Goal: Task Accomplishment & Management: Manage account settings

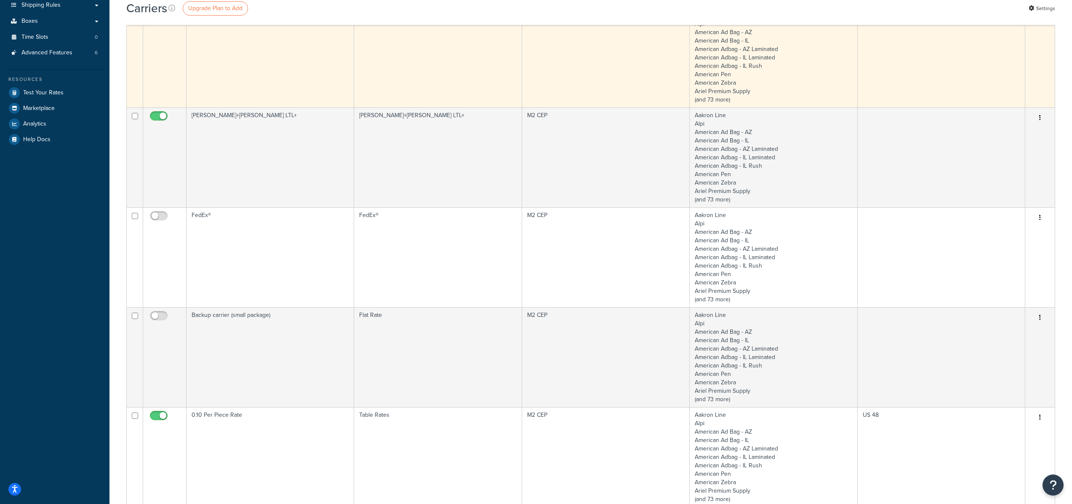
scroll to position [251, 0]
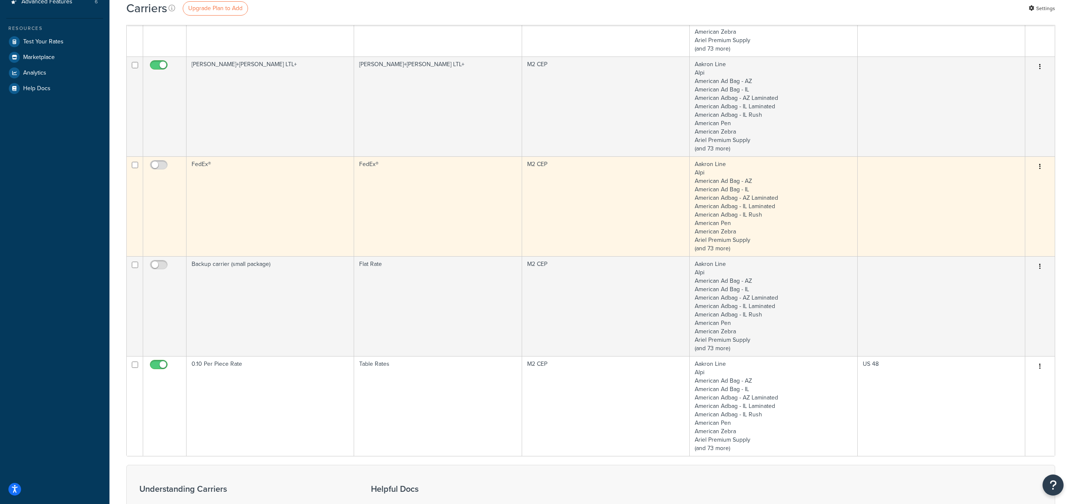
click at [245, 188] on td "FedEx®" at bounding box center [271, 206] width 168 height 100
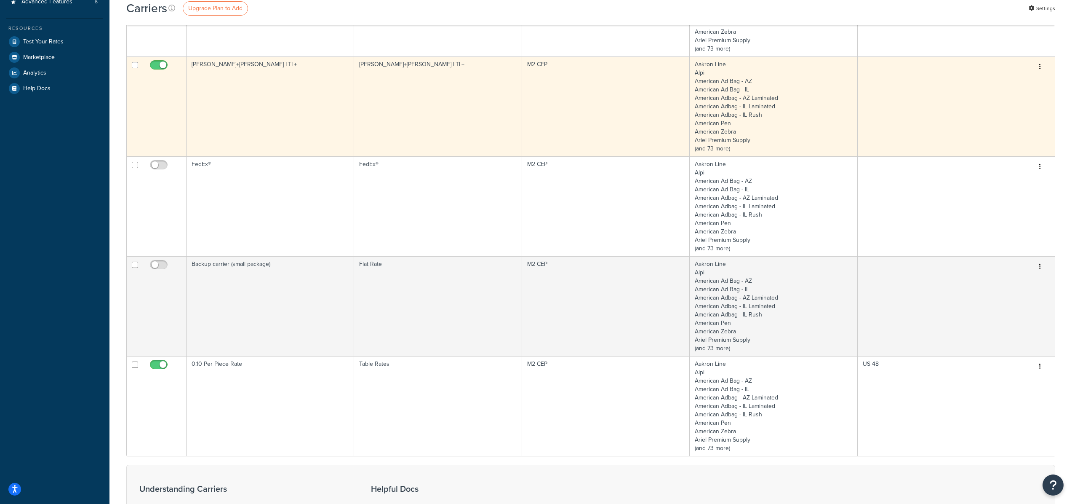
click at [253, 101] on td "Kuehne+Nagel LTL+" at bounding box center [271, 106] width 168 height 100
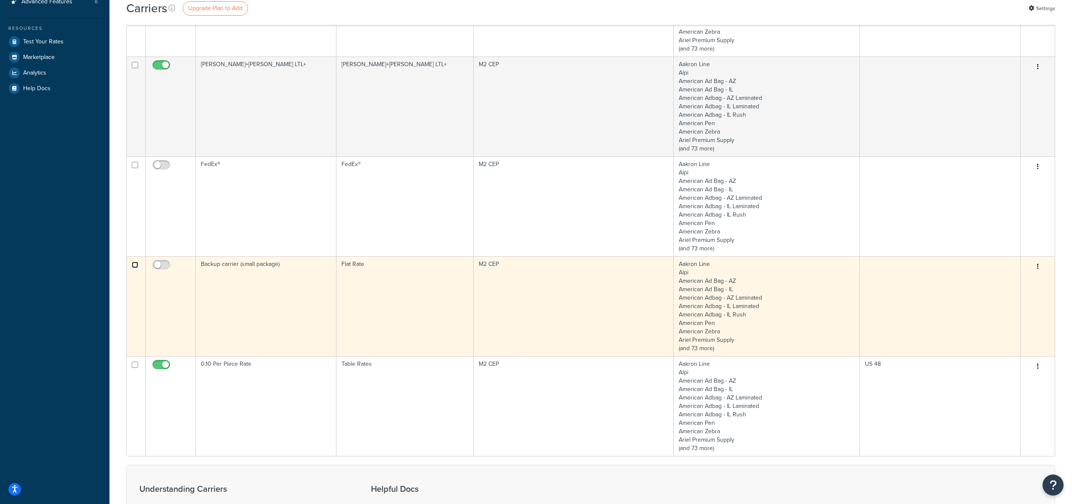
click at [135, 264] on input "checkbox" at bounding box center [135, 265] width 6 height 6
checkbox input "true"
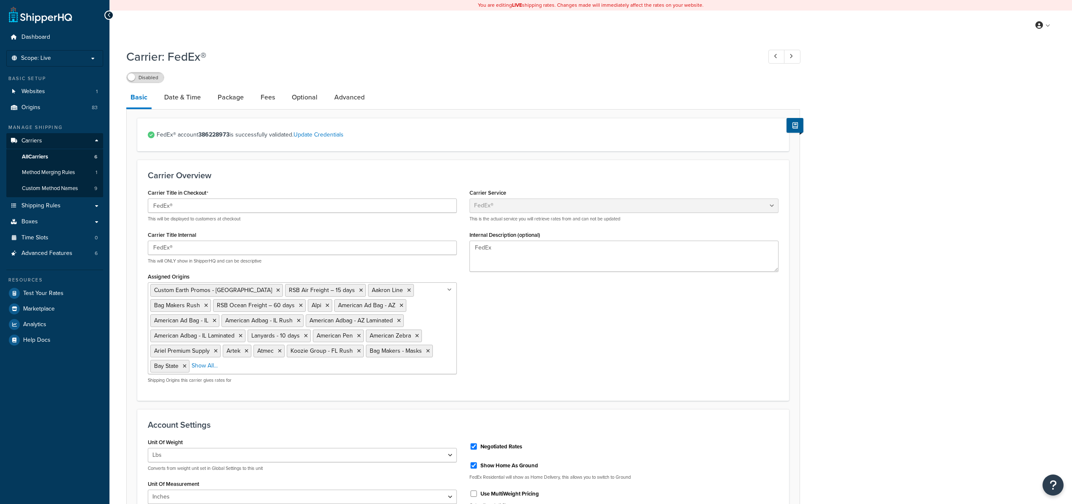
select select "fedEx"
select select "REGULAR_PICKUP"
select select "YOUR_PACKAGING"
click at [346, 101] on link "Advanced" at bounding box center [349, 97] width 39 height 20
select select "false"
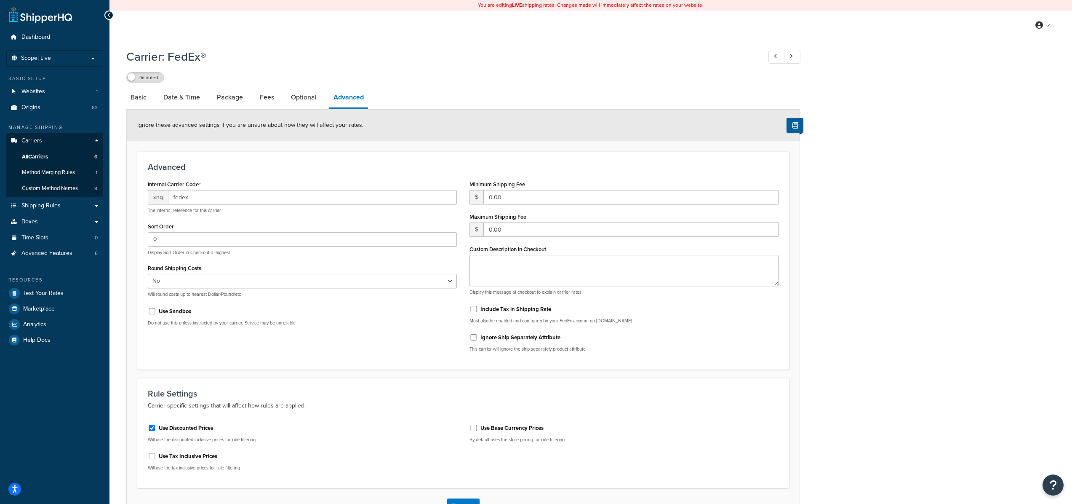
select select "fedEx"
select select "REGULAR_PICKUP"
select select "YOUR_PACKAGING"
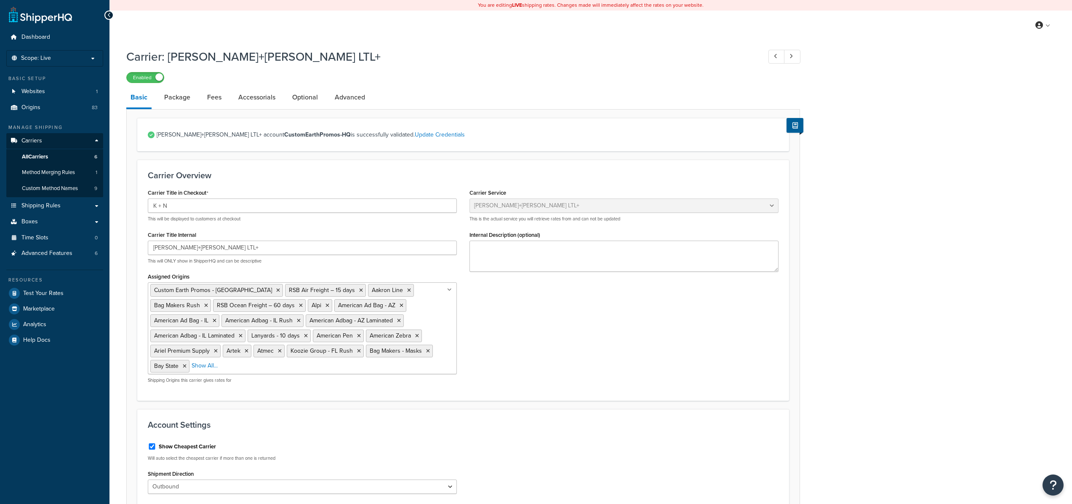
select select "reTransFreight"
click at [176, 100] on link "Package" at bounding box center [177, 97] width 35 height 20
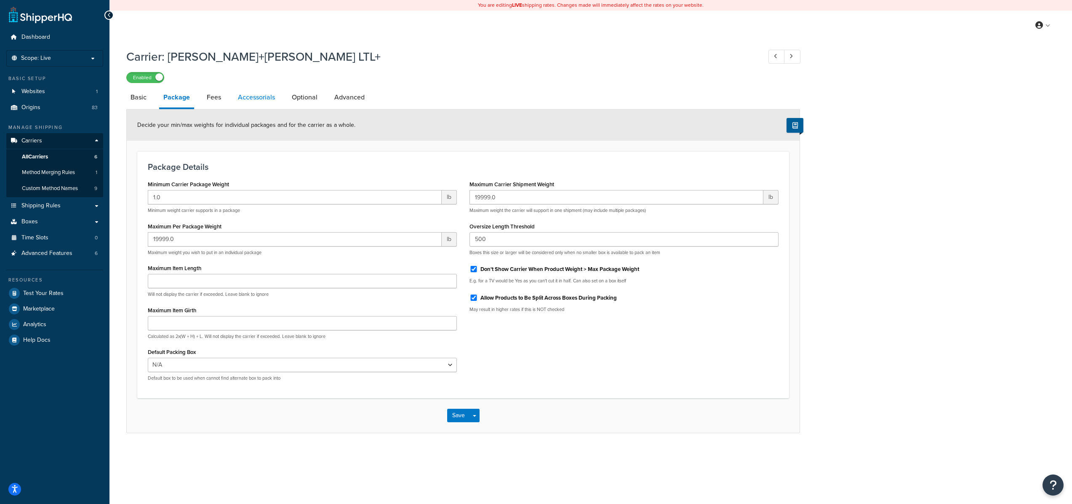
drag, startPoint x: 219, startPoint y: 96, endPoint x: 240, endPoint y: 97, distance: 21.1
click at [219, 96] on link "Fees" at bounding box center [214, 97] width 23 height 20
select select "AFTER"
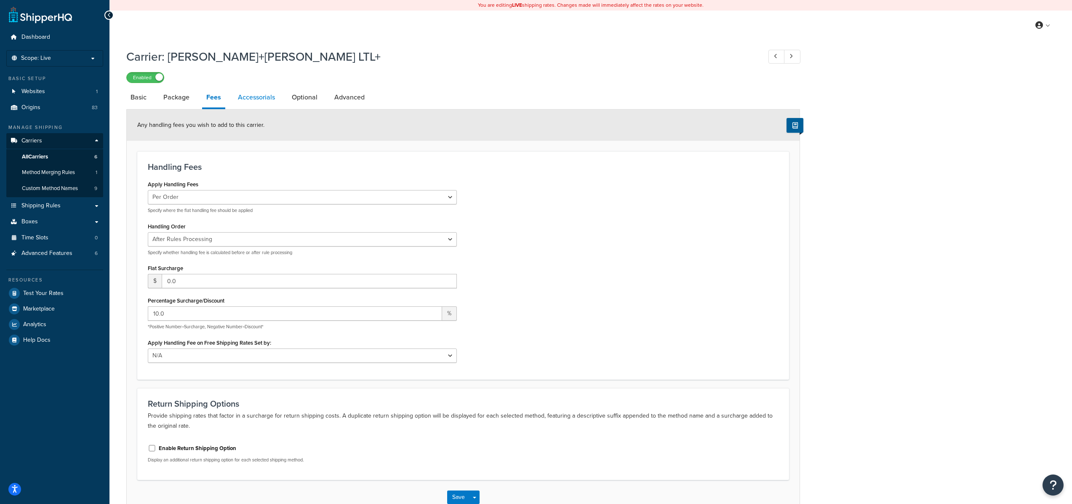
click at [260, 97] on link "Accessorials" at bounding box center [256, 97] width 45 height 20
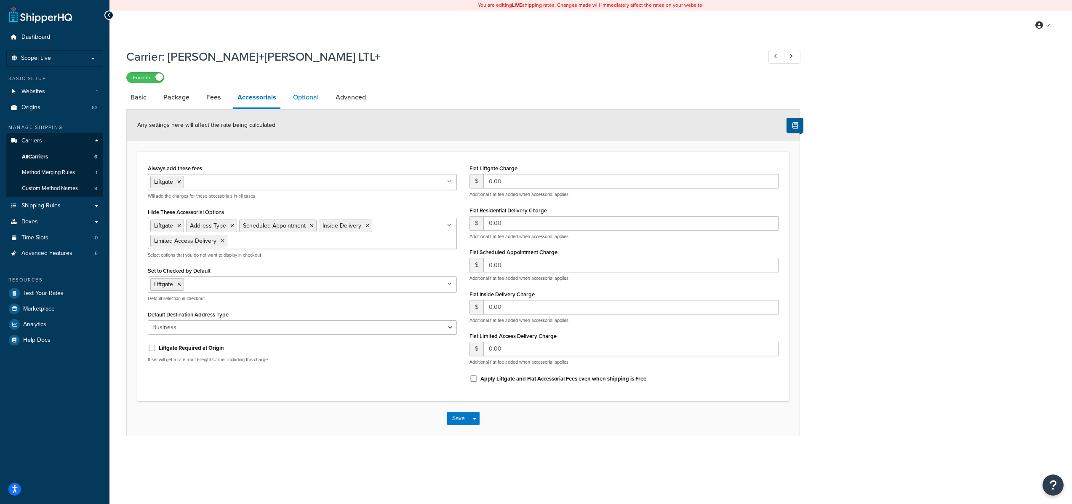
click at [311, 97] on link "Optional" at bounding box center [306, 97] width 34 height 20
select select "100"
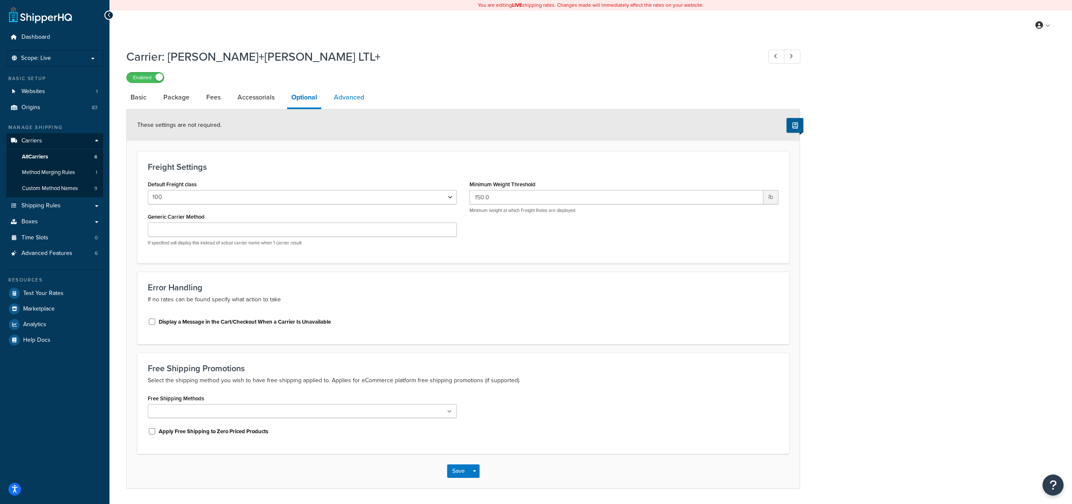
click at [357, 98] on link "Advanced" at bounding box center [349, 97] width 39 height 20
select select "false"
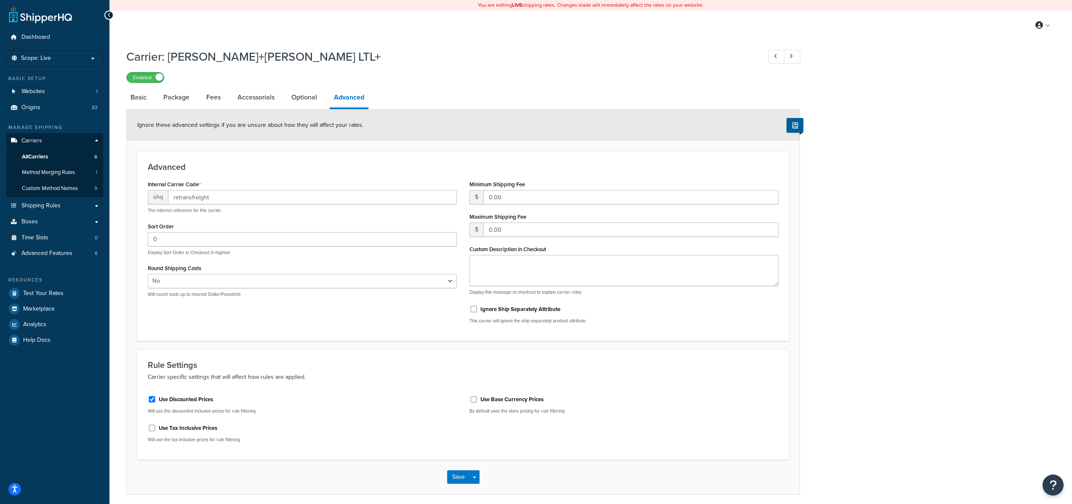
select select "100"
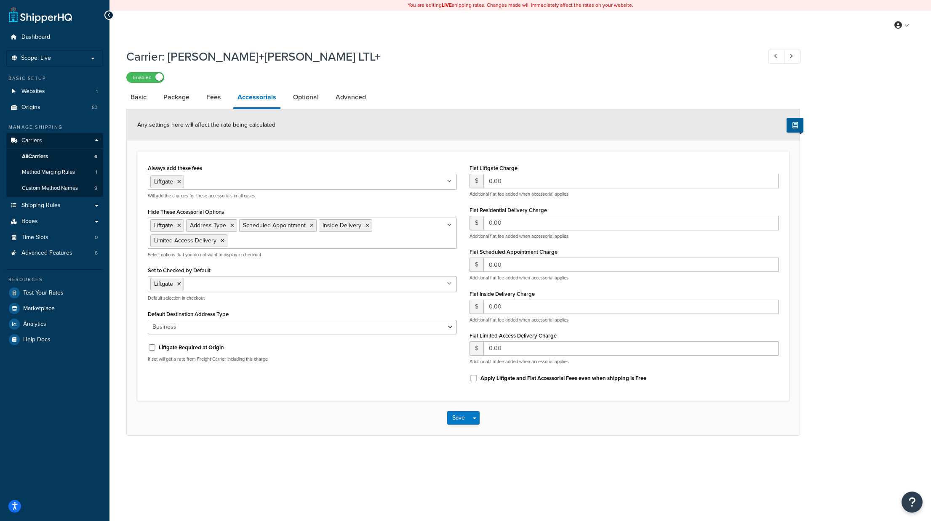
select select "AFTER"
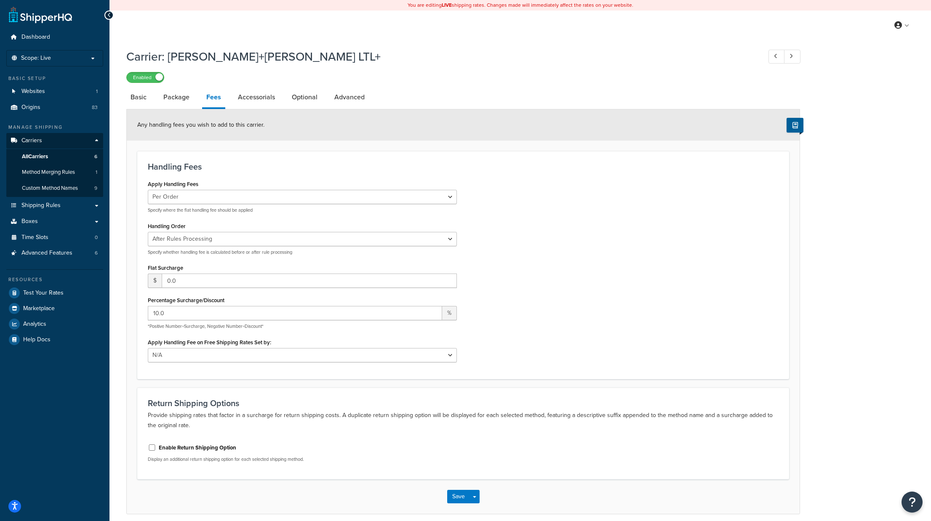
scroll to position [36, 0]
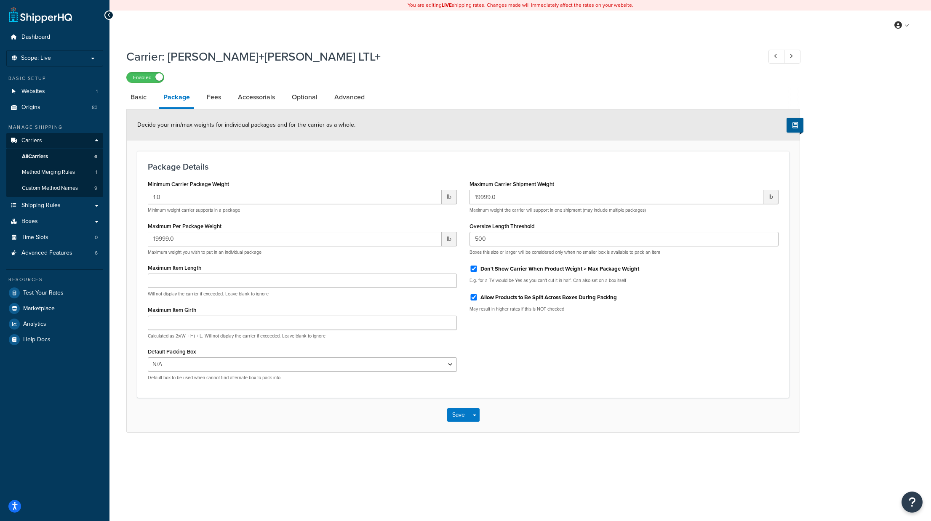
select select "reTransFreight"
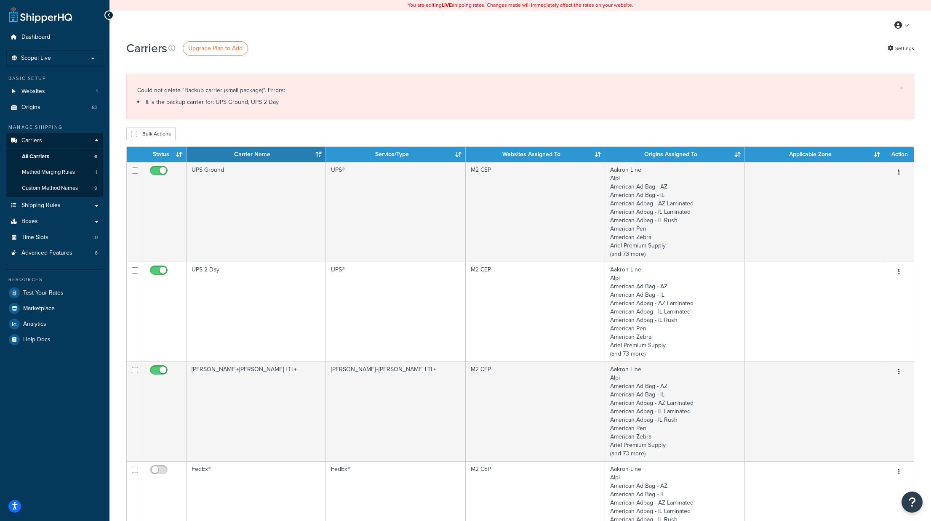
click at [351, 92] on div "Could not delete "Backup carrier (small package)". Errors: It is the backup car…" at bounding box center [520, 97] width 766 height 24
drag, startPoint x: 280, startPoint y: 103, endPoint x: 134, endPoint y: 91, distance: 146.2
click at [134, 91] on div "× Could not delete "Backup carrier (small package)". Errors: It is the backup c…" at bounding box center [520, 96] width 788 height 45
copy div "Could not delete "Backup carrier (small package)". Errors: It is the backup car…"
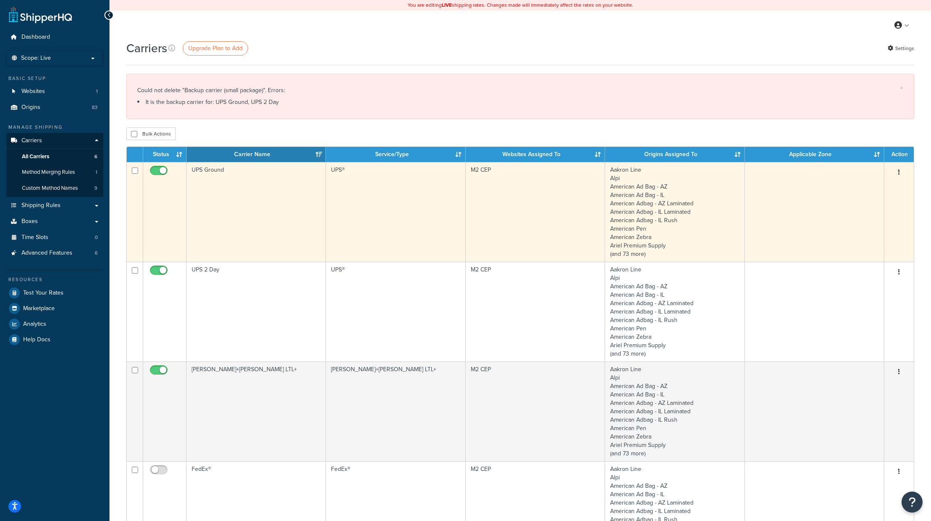
click at [200, 171] on td "UPS Ground" at bounding box center [256, 212] width 139 height 100
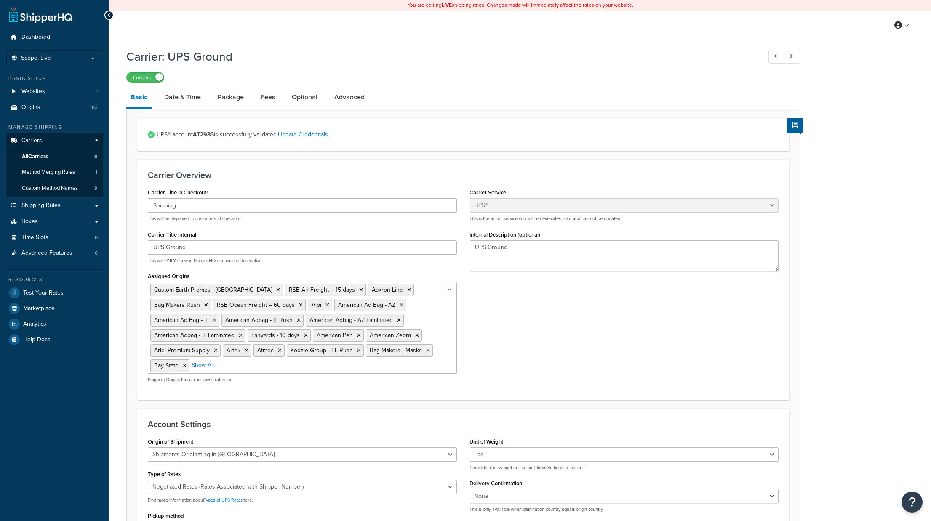
select select "ups"
select select "us"
click at [180, 102] on link "Date & Time" at bounding box center [182, 97] width 45 height 20
select select "yMd"
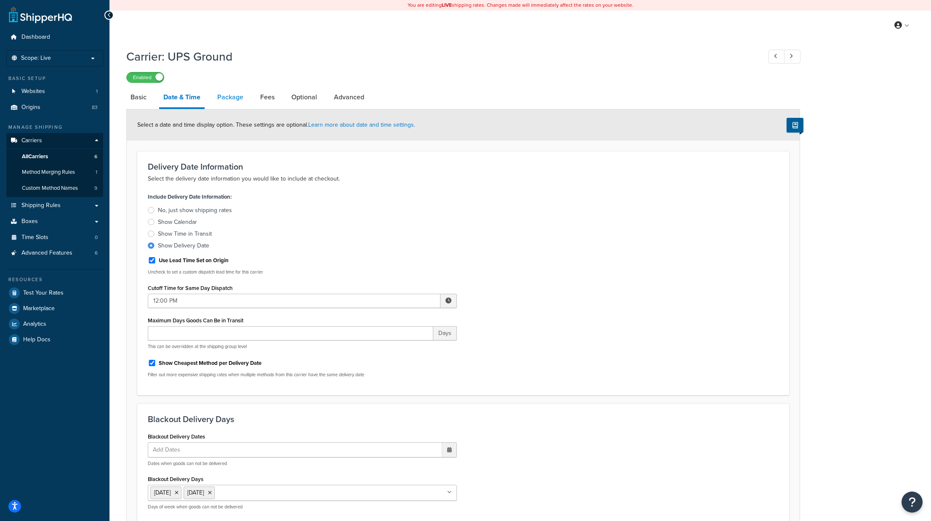
click at [232, 100] on link "Package" at bounding box center [230, 97] width 35 height 20
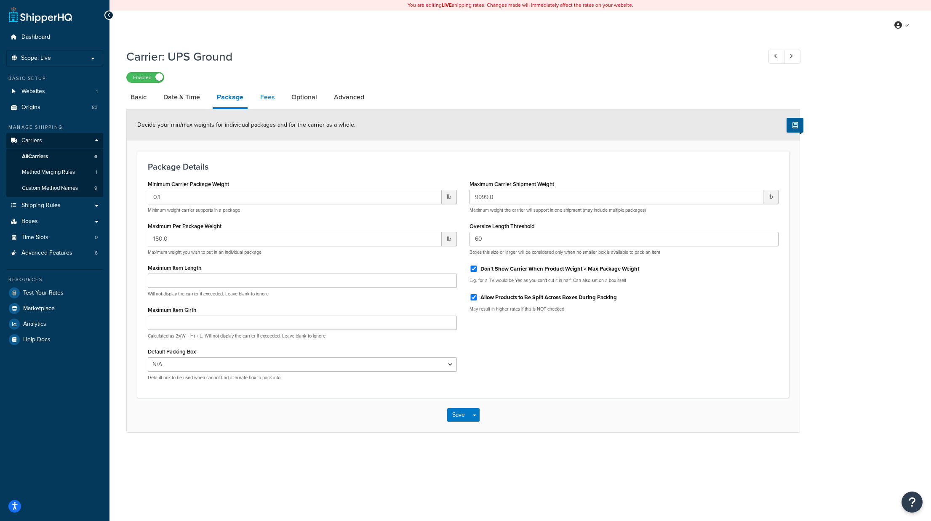
click at [270, 98] on link "Fees" at bounding box center [267, 97] width 23 height 20
select select "package"
select select "AFTER"
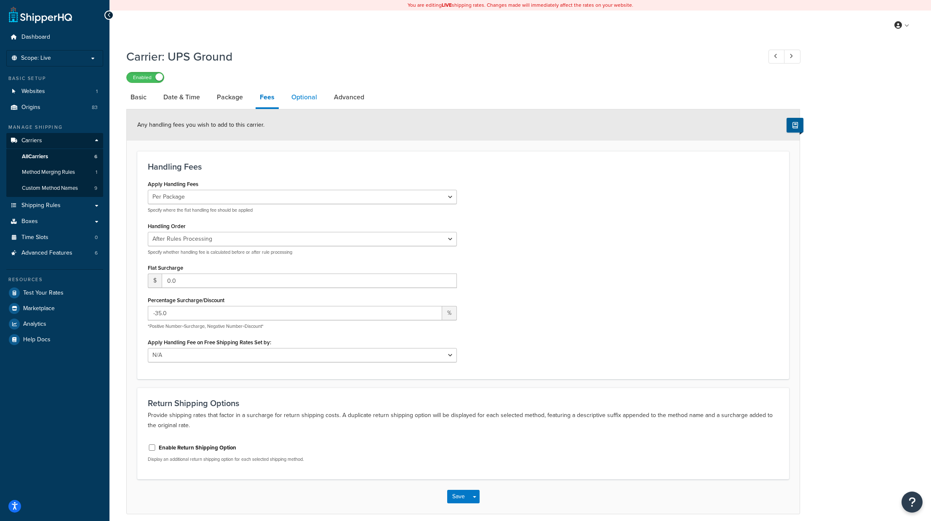
click at [291, 98] on link "Optional" at bounding box center [304, 97] width 34 height 20
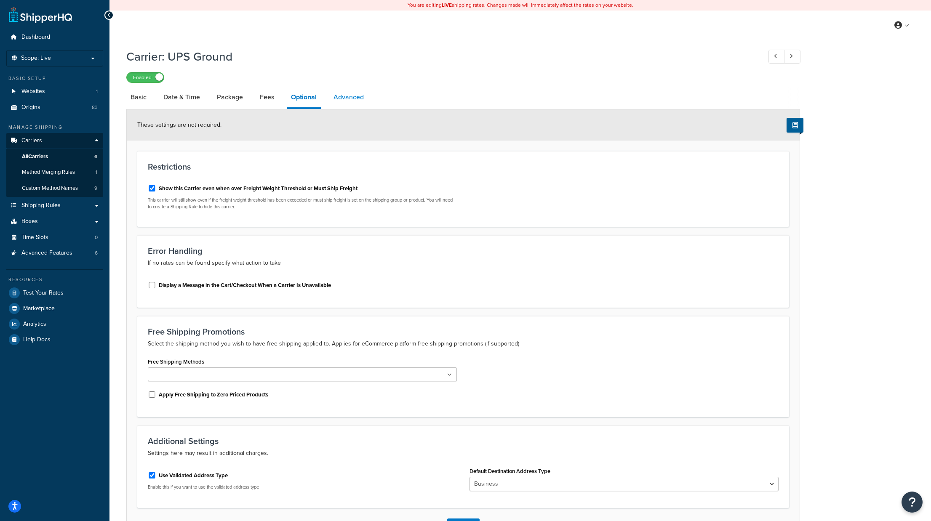
click at [350, 93] on link "Advanced" at bounding box center [348, 97] width 39 height 20
select select "false"
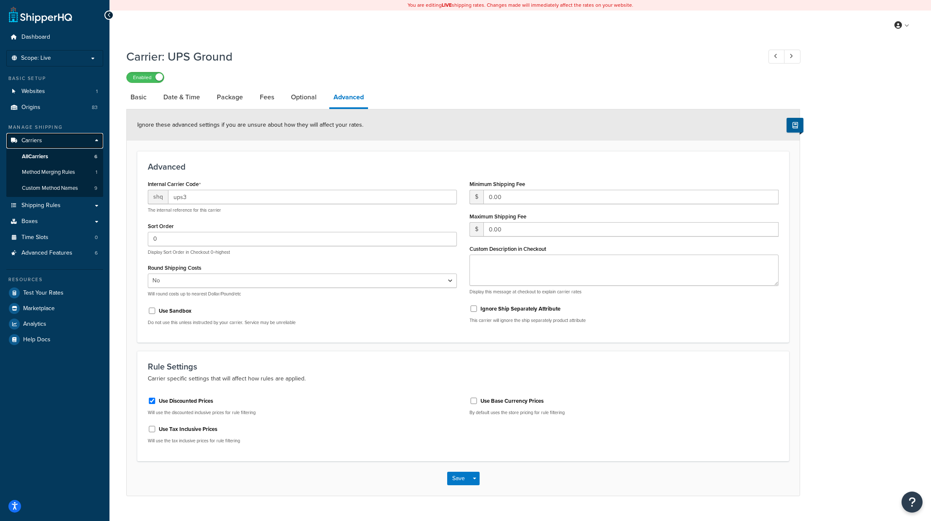
click at [32, 141] on span "Carriers" at bounding box center [31, 140] width 21 height 7
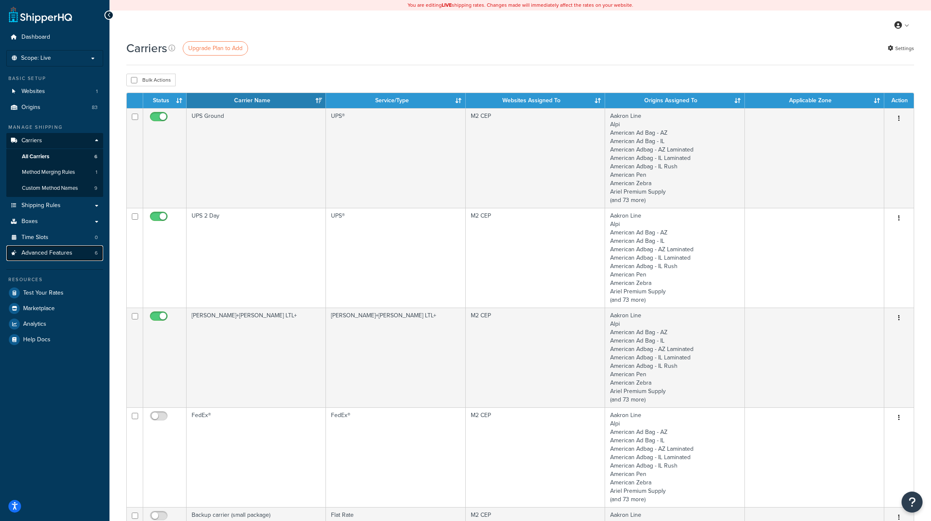
click at [67, 256] on span "Advanced Features" at bounding box center [46, 253] width 51 height 7
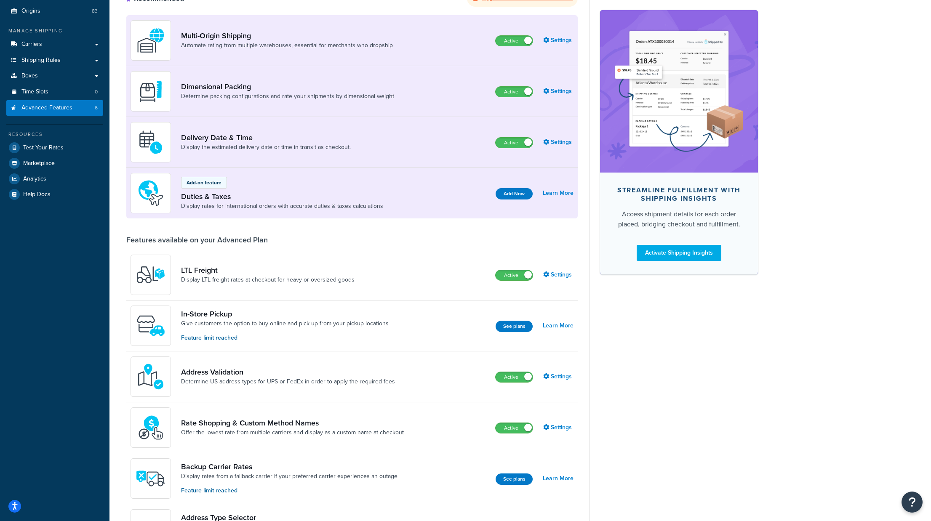
scroll to position [326, 0]
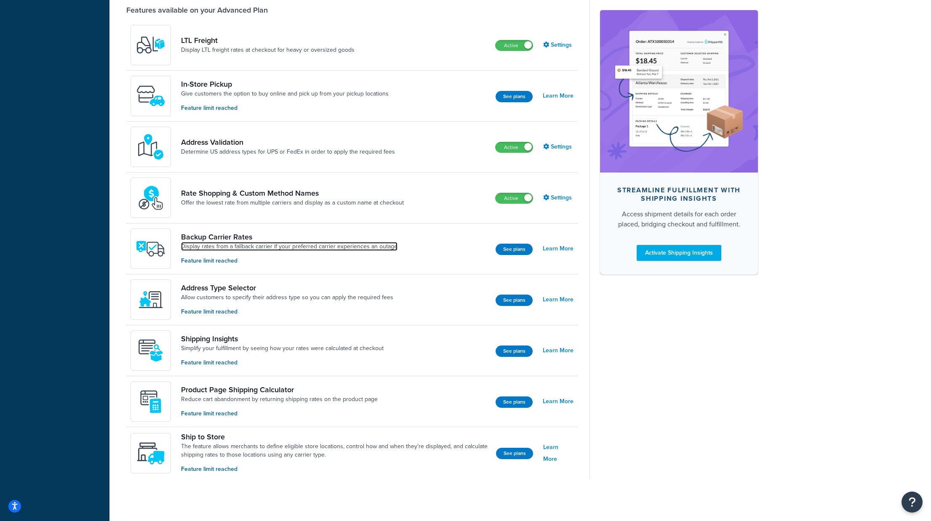
click at [219, 248] on link "Display rates from a fallback carrier if your preferred carrier experiences an …" at bounding box center [289, 247] width 216 height 8
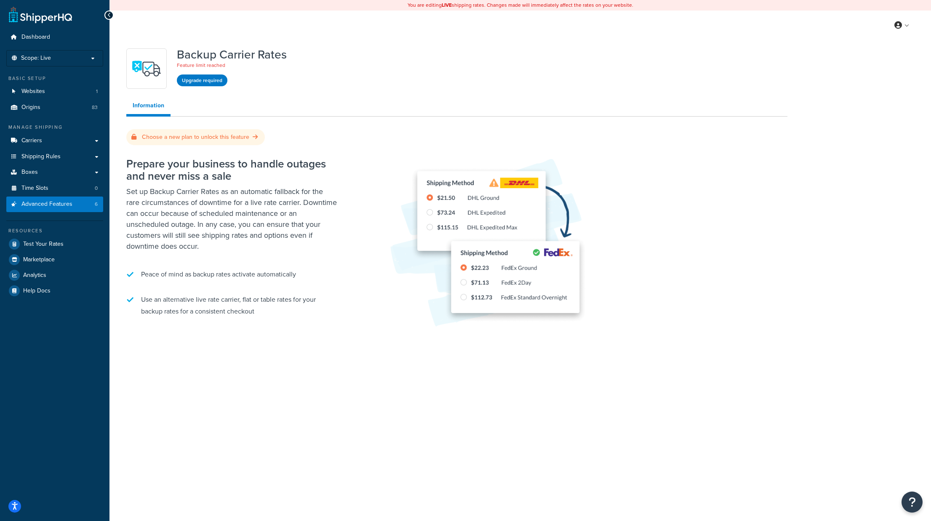
drag, startPoint x: 456, startPoint y: 64, endPoint x: 250, endPoint y: 29, distance: 209.0
click at [455, 64] on div "Backup Carrier Rates Feature limit reached Upgrade required" at bounding box center [456, 68] width 661 height 40
click at [48, 137] on link "Carriers" at bounding box center [54, 141] width 97 height 16
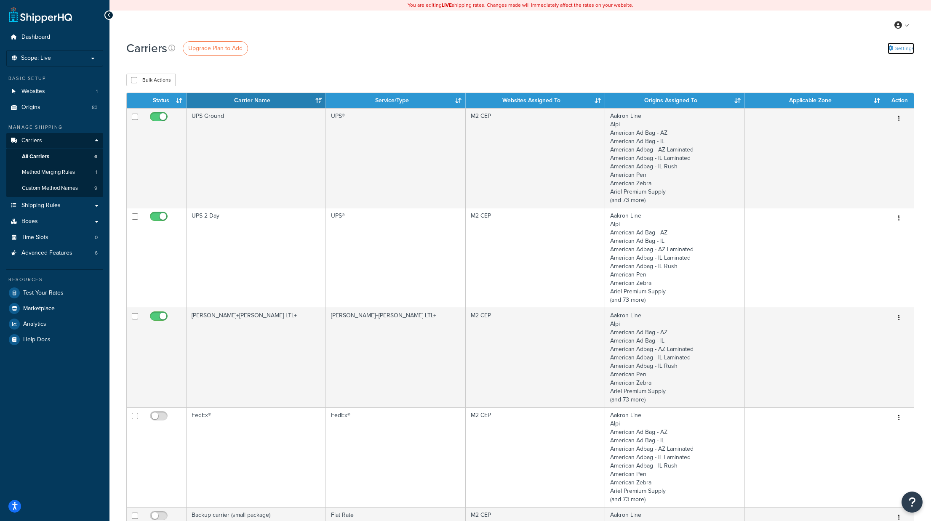
click at [908, 49] on link "Settings" at bounding box center [901, 49] width 27 height 12
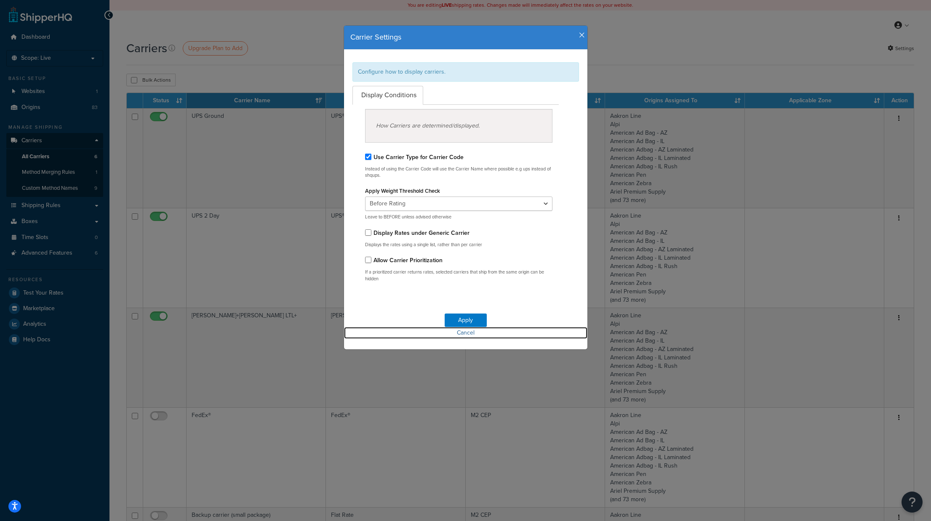
click at [466, 334] on link "Cancel" at bounding box center [465, 333] width 243 height 12
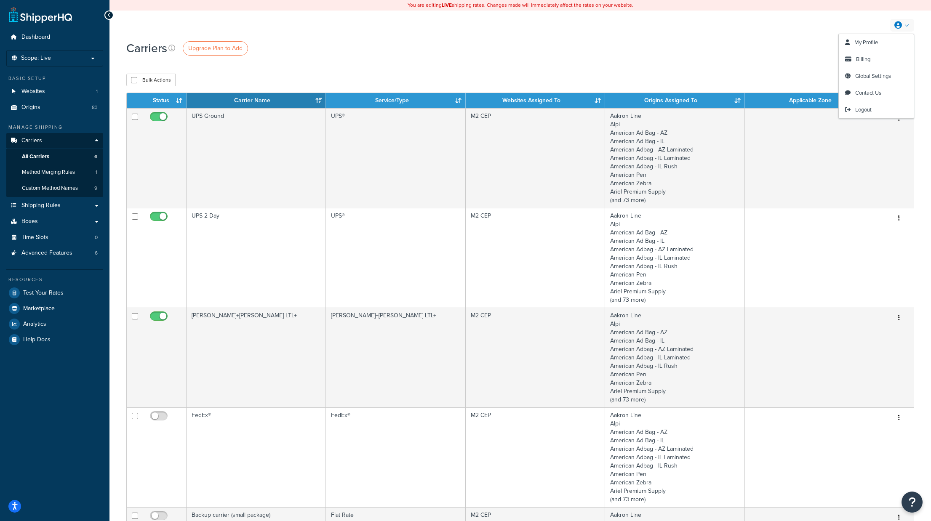
click at [906, 26] on link at bounding box center [902, 25] width 24 height 13
click at [865, 112] on span "Logout" at bounding box center [863, 110] width 16 height 8
